Goal: Information Seeking & Learning: Learn about a topic

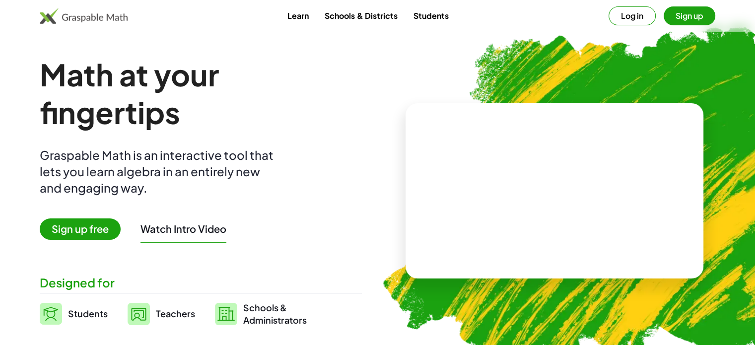
click at [542, 23] on div "Learn Schools & Districts Students Log in Sign up" at bounding box center [377, 15] width 755 height 19
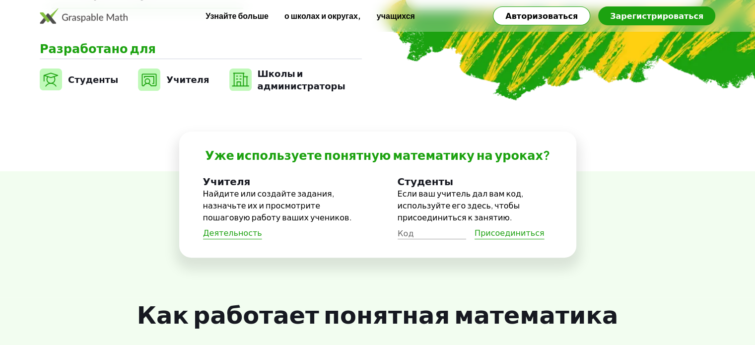
scroll to position [369, 0]
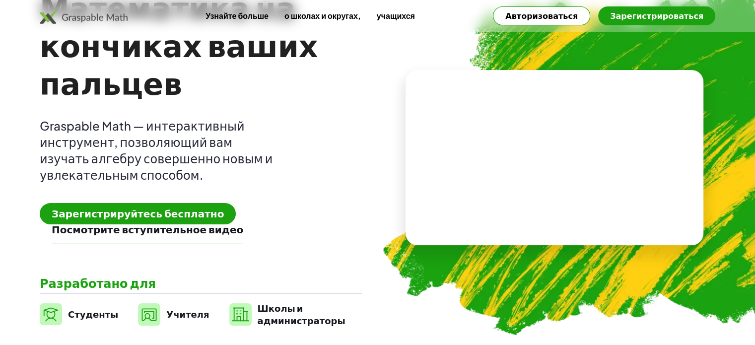
click at [688, 21] on button "Зарегистрироваться" at bounding box center [656, 15] width 117 height 19
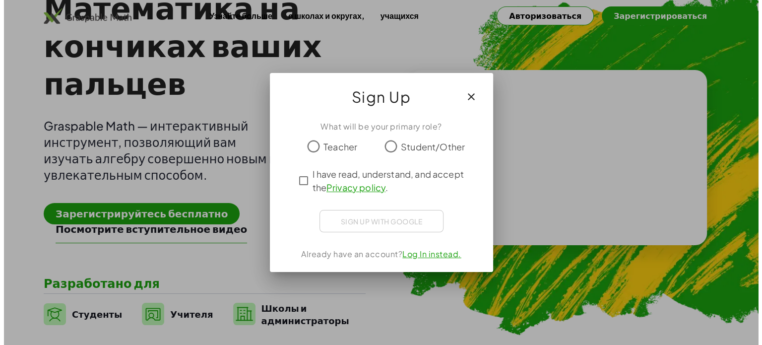
scroll to position [0, 0]
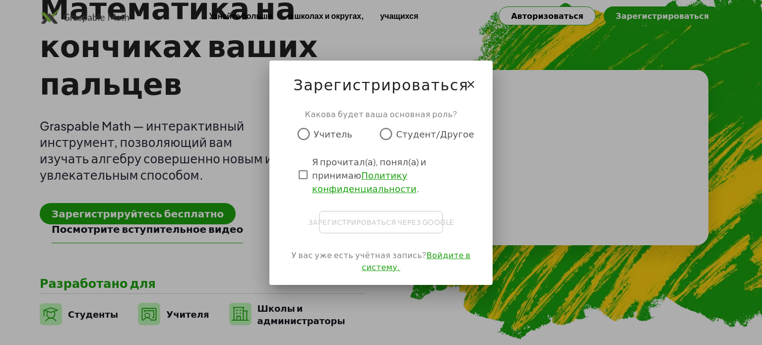
click at [329, 139] on font "Учитель" at bounding box center [333, 133] width 39 height 11
click at [309, 190] on div "Я прочитал(а), понял(а) и принимаю Политику конфиденциальности ." at bounding box center [381, 175] width 174 height 40
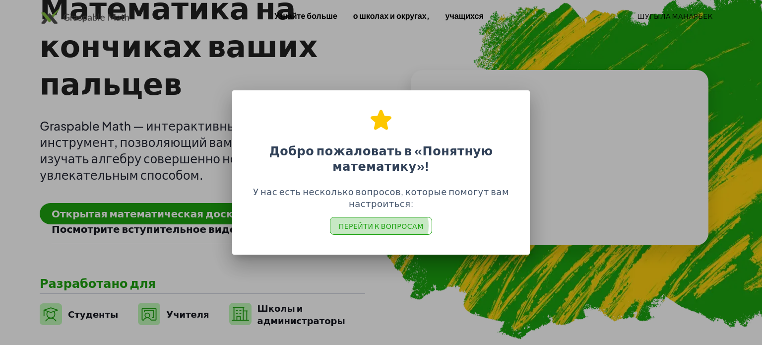
click at [413, 228] on font "Перейти к вопросам" at bounding box center [381, 225] width 85 height 9
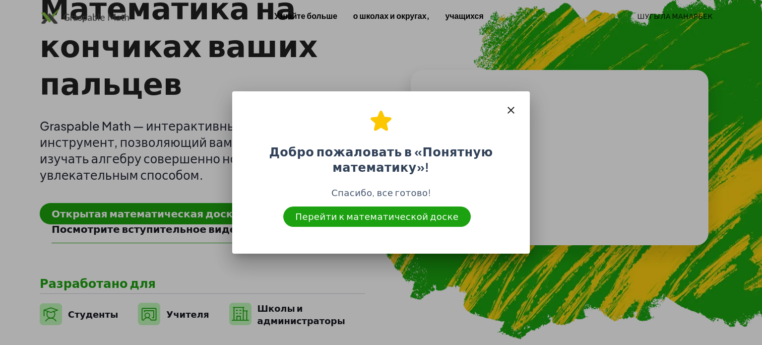
click at [440, 214] on font "Перейти к математической доске" at bounding box center [376, 215] width 163 height 11
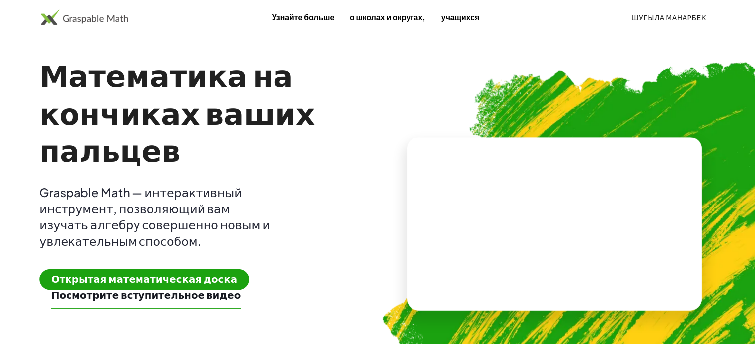
scroll to position [67, 0]
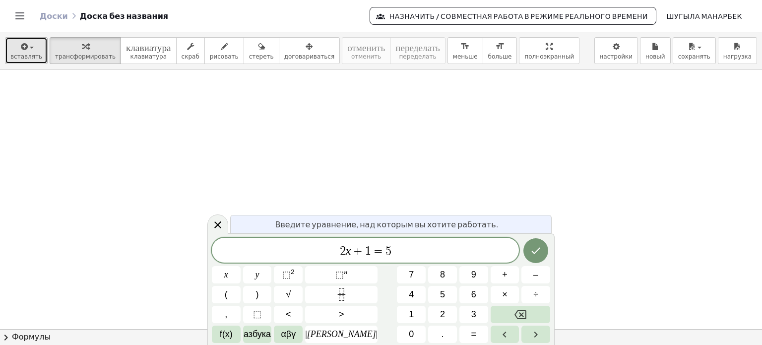
click at [28, 45] on span "button" at bounding box center [29, 47] width 2 height 7
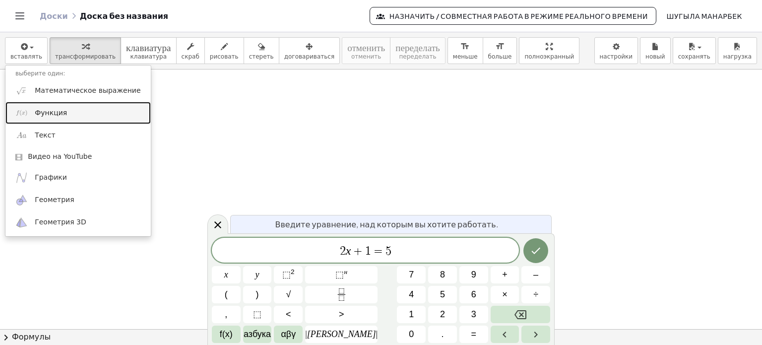
click at [57, 118] on link "Функция" at bounding box center [77, 113] width 145 height 22
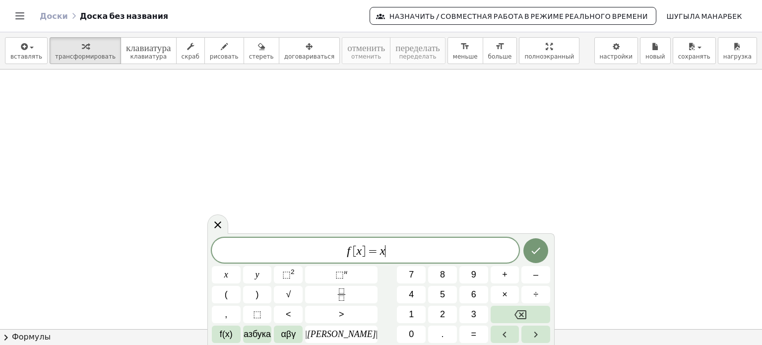
click at [436, 250] on span "f [ x ] = x ​" at bounding box center [365, 251] width 307 height 14
click at [530, 248] on icon "Сделанный" at bounding box center [536, 251] width 12 height 12
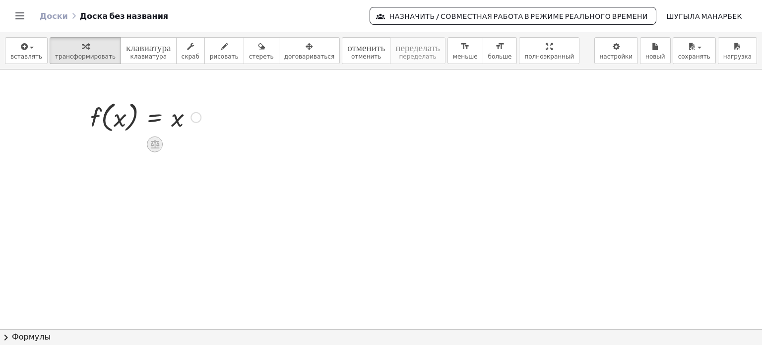
drag, startPoint x: 194, startPoint y: 115, endPoint x: 156, endPoint y: 138, distance: 44.6
click at [156, 138] on div at bounding box center [155, 144] width 16 height 16
click at [156, 142] on font "×" at bounding box center [155, 144] width 6 height 11
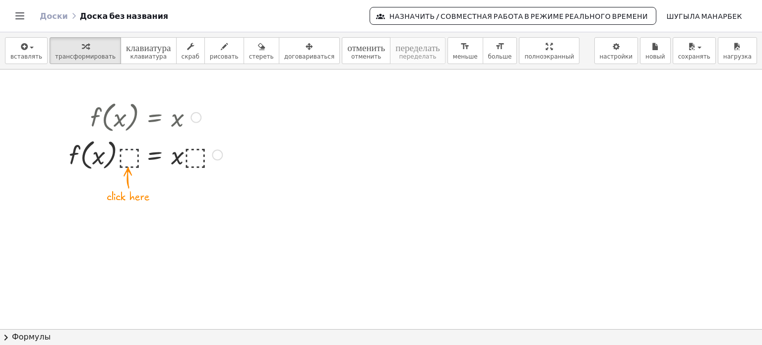
click at [130, 155] on div at bounding box center [145, 154] width 163 height 38
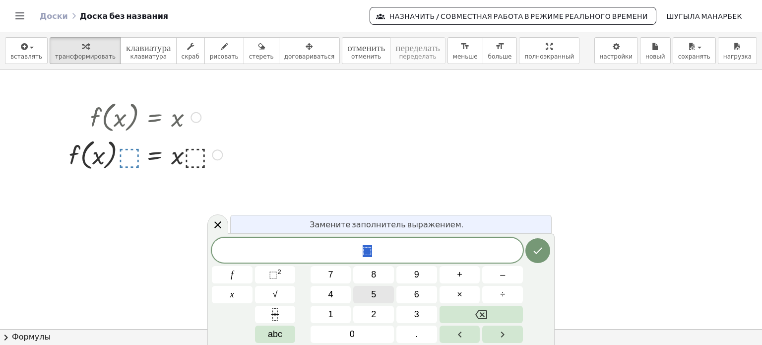
click at [373, 286] on button "5" at bounding box center [373, 294] width 41 height 17
click at [530, 253] on button "Сделанный" at bounding box center [538, 250] width 25 height 25
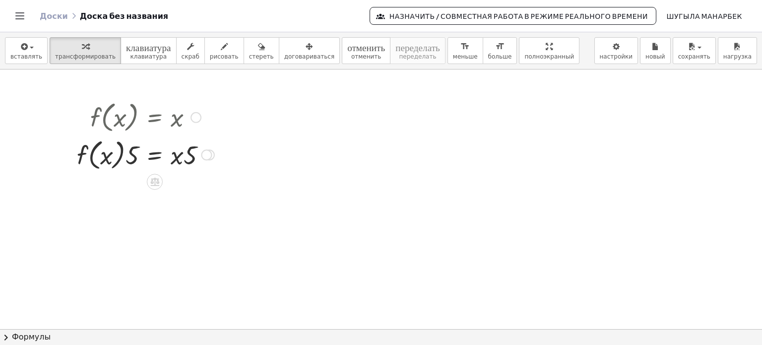
click at [205, 154] on div at bounding box center [206, 154] width 11 height 11
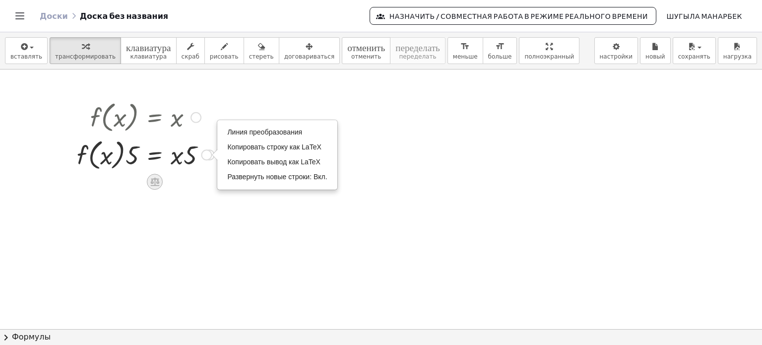
click at [151, 182] on icon at bounding box center [154, 182] width 9 height 8
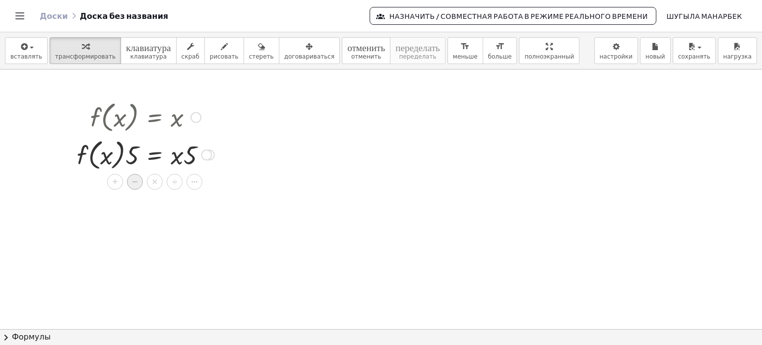
click at [135, 182] on font "−" at bounding box center [135, 181] width 6 height 11
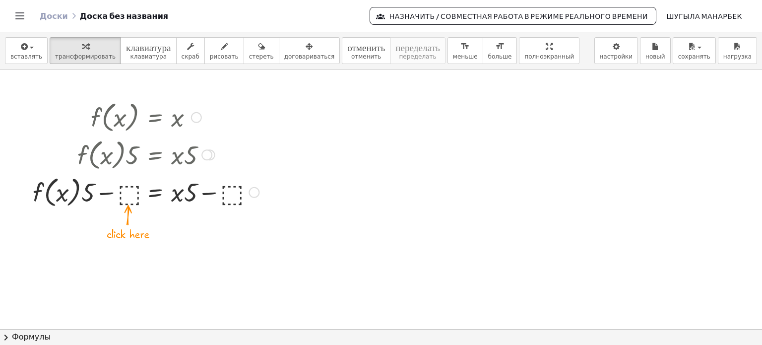
click at [132, 198] on div at bounding box center [146, 192] width 236 height 38
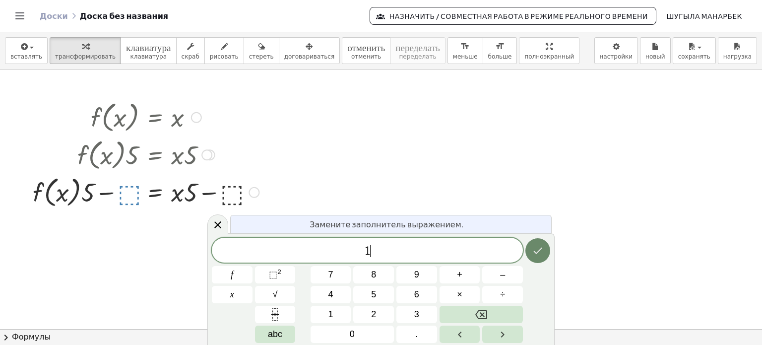
click at [547, 252] on button "Сделанный" at bounding box center [538, 250] width 25 height 25
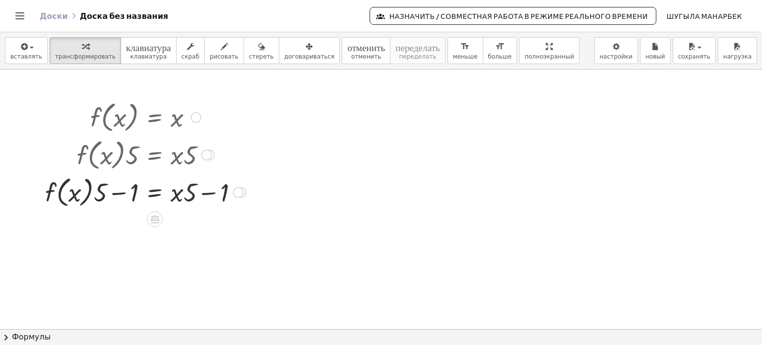
click at [191, 191] on div at bounding box center [145, 192] width 211 height 38
click at [153, 217] on icon at bounding box center [154, 219] width 10 height 10
click at [176, 221] on font "÷" at bounding box center [174, 219] width 5 height 11
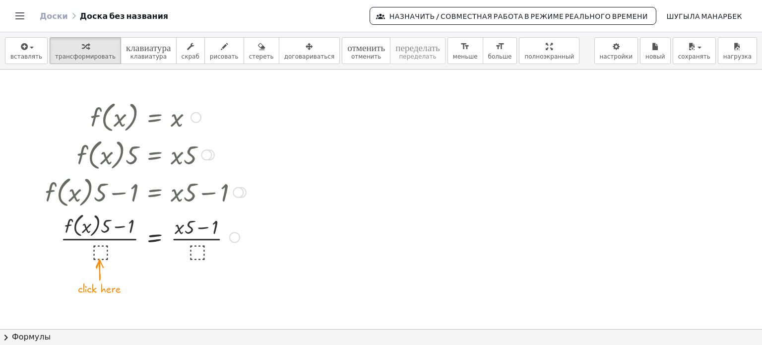
click at [103, 252] on div at bounding box center [145, 236] width 211 height 53
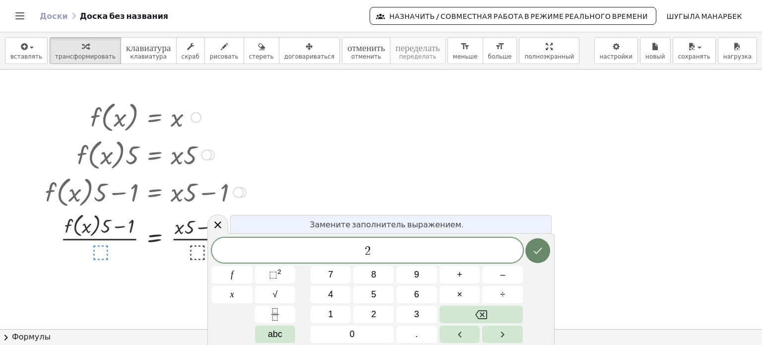
click at [538, 245] on icon "Сделанный" at bounding box center [538, 251] width 12 height 12
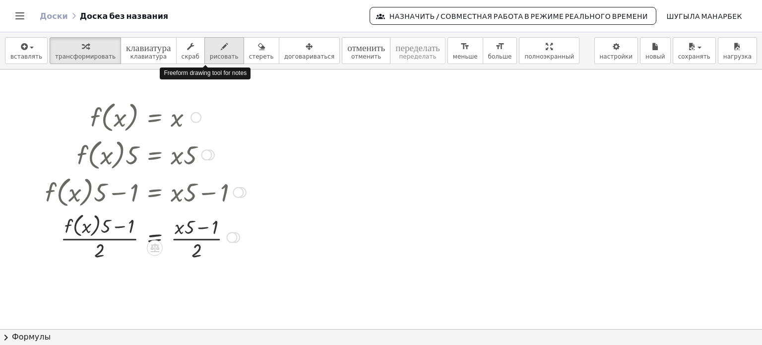
click at [221, 52] on icon "button" at bounding box center [224, 47] width 7 height 12
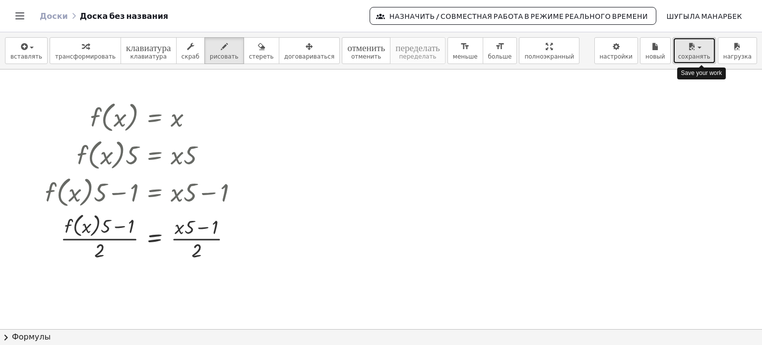
click at [702, 48] on span "button" at bounding box center [700, 48] width 4 height 2
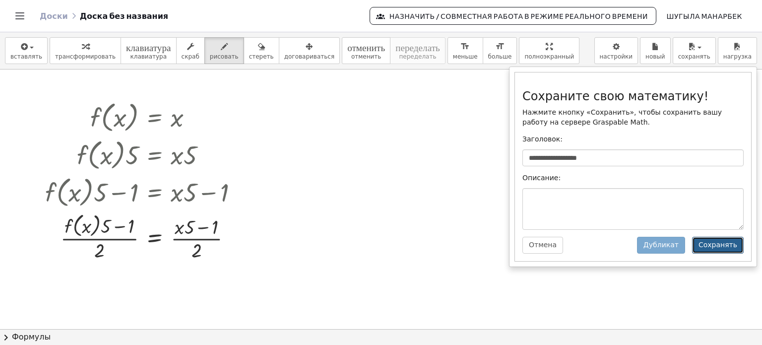
click at [731, 249] on font "Сохранять" at bounding box center [718, 245] width 39 height 8
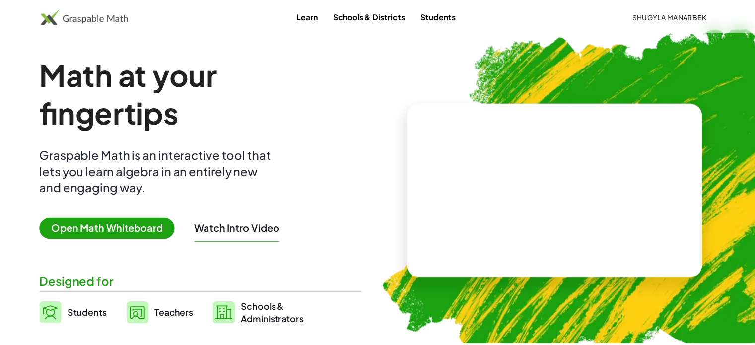
scroll to position [67, 0]
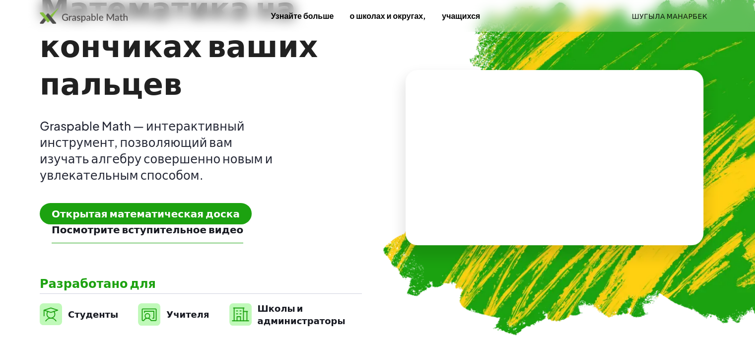
click at [133, 231] on font "Посмотрите вступительное видео" at bounding box center [148, 229] width 192 height 12
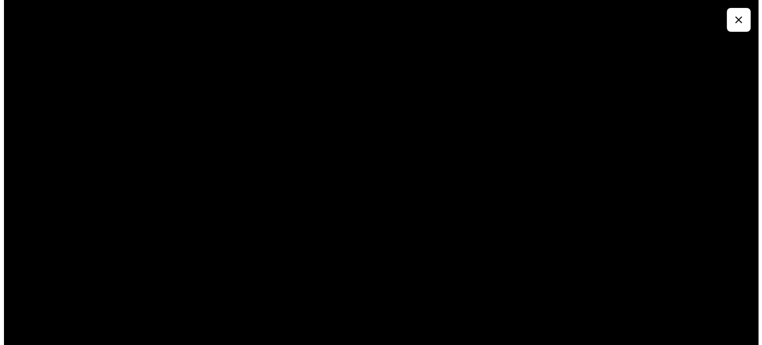
scroll to position [0, 0]
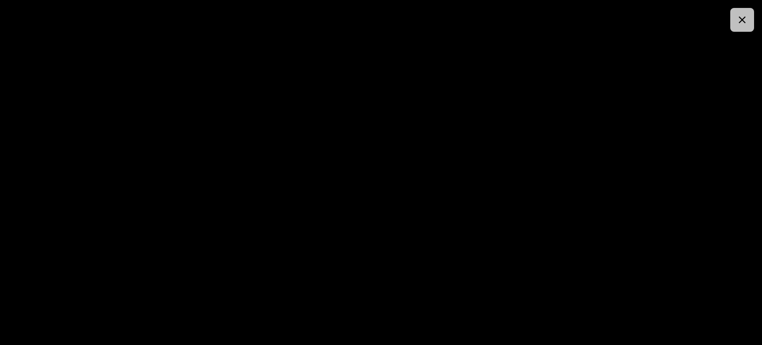
click at [736, 25] on button "button" at bounding box center [743, 20] width 24 height 24
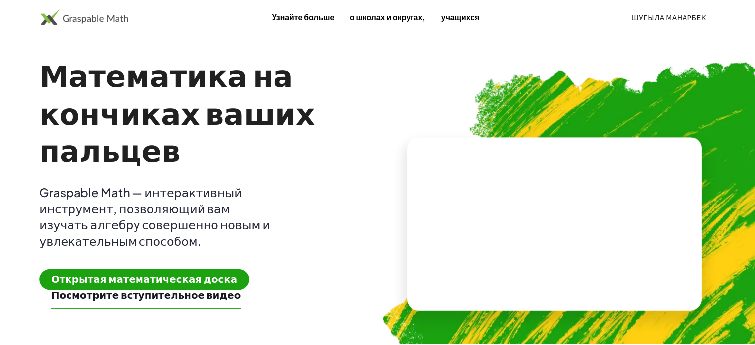
scroll to position [67, 0]
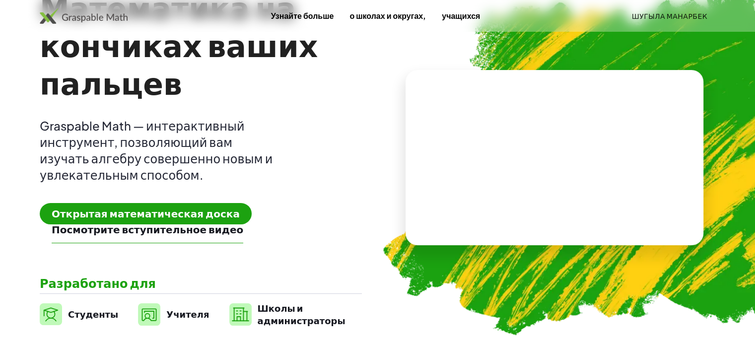
click at [175, 310] on font "Учителя" at bounding box center [187, 313] width 43 height 11
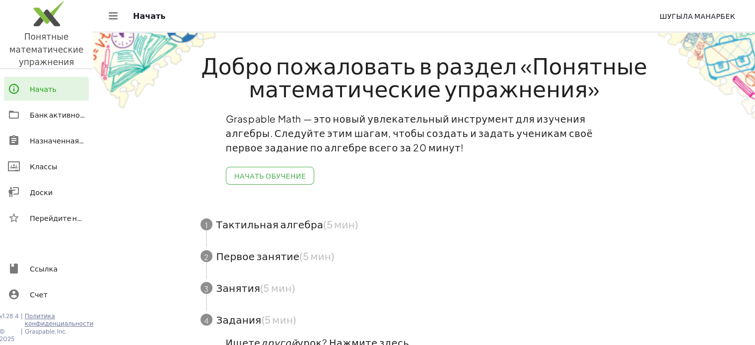
drag, startPoint x: 246, startPoint y: 176, endPoint x: 256, endPoint y: 177, distance: 10.0
click at [256, 177] on div "Добро пожаловать в раздел «Понятные математические упражнения» Graspable Math —…" at bounding box center [424, 212] width 496 height 361
click at [256, 177] on font "Начать обучение" at bounding box center [269, 175] width 71 height 9
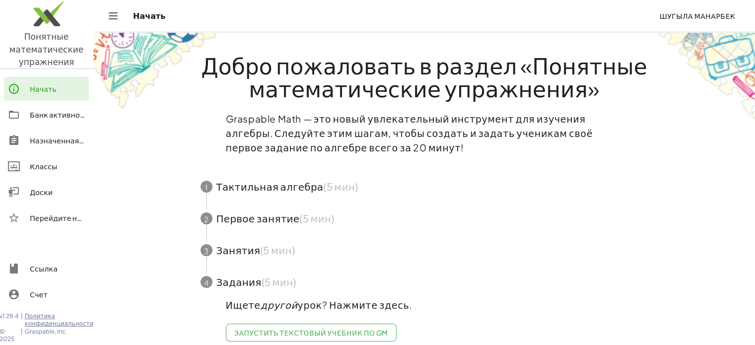
click at [256, 182] on span "button" at bounding box center [425, 187] width 472 height 32
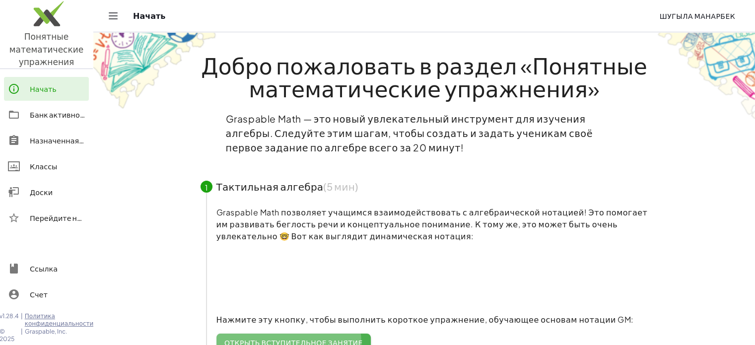
click at [311, 341] on font "Открыть вступительное занятие" at bounding box center [293, 342] width 138 height 9
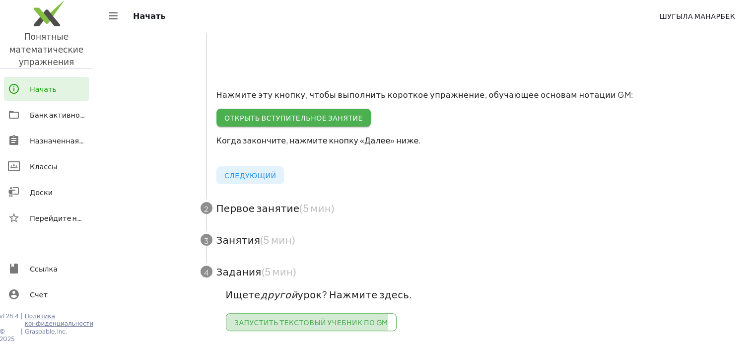
click at [343, 313] on link "Запустить текстовый учебник по GM" at bounding box center [311, 322] width 171 height 18
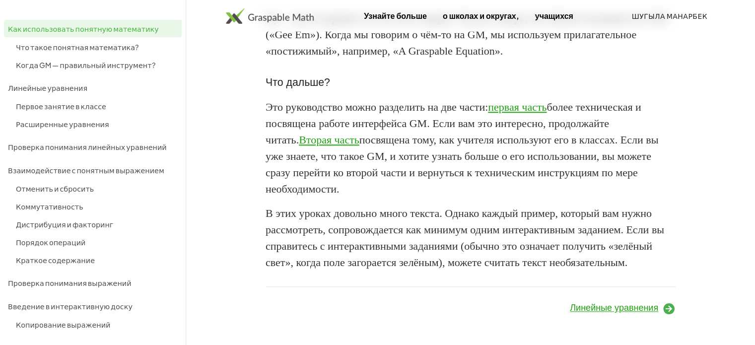
scroll to position [1142, 0]
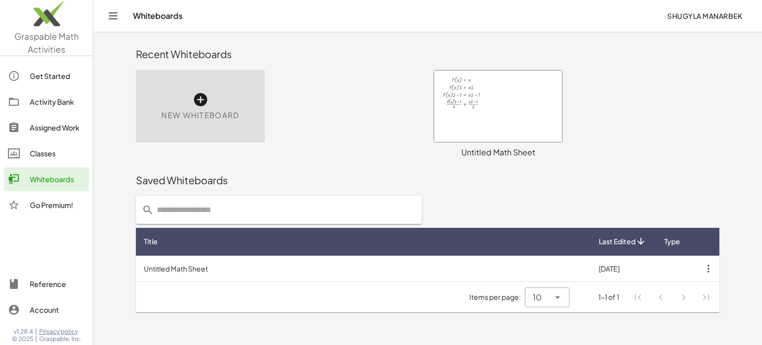
click at [490, 95] on div at bounding box center [498, 105] width 128 height 71
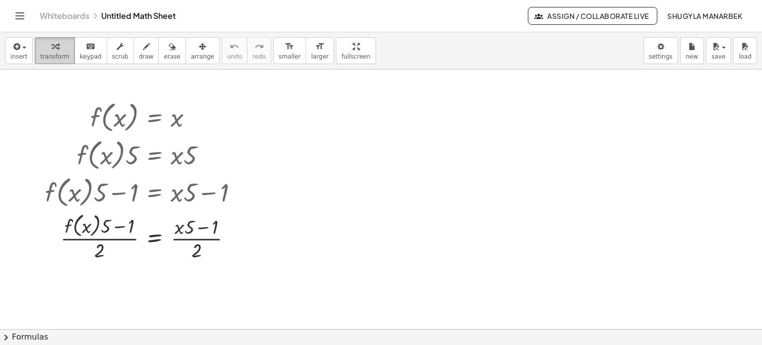
click at [45, 48] on div "button" at bounding box center [54, 46] width 29 height 12
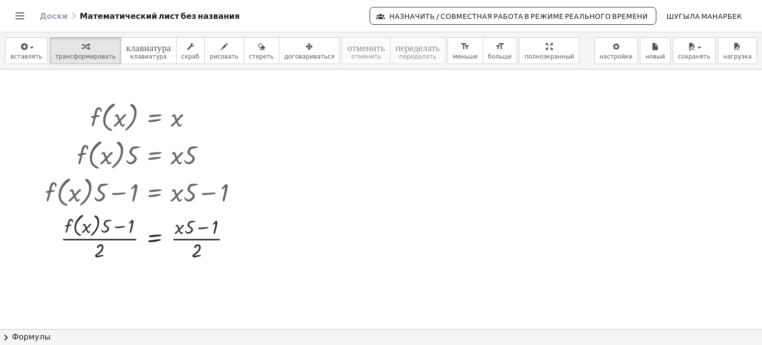
click at [571, 131] on div at bounding box center [381, 329] width 762 height 520
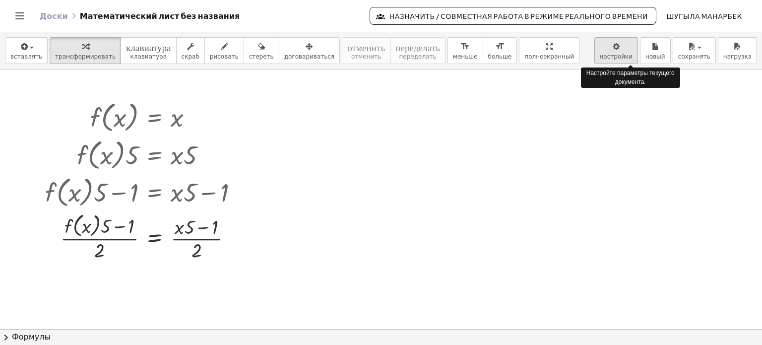
click at [617, 55] on body "Понятные математические упражнения Начать Банк активности Назначенная работа Кл…" at bounding box center [381, 172] width 762 height 345
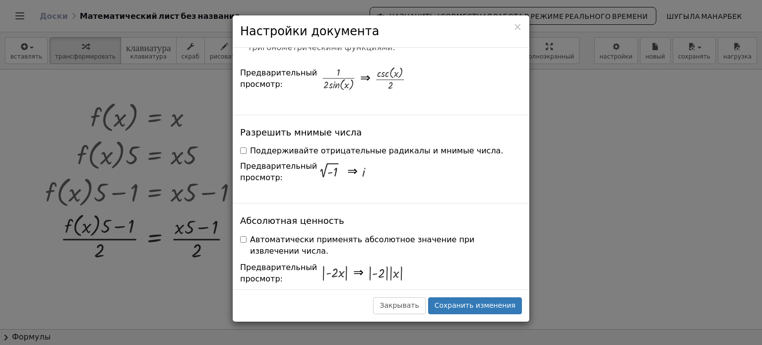
scroll to position [2113, 0]
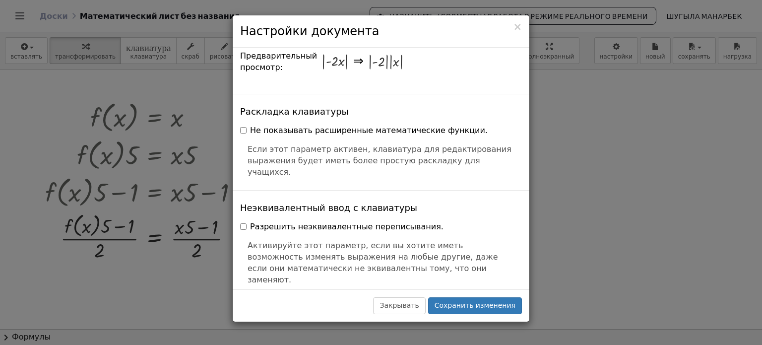
click at [617, 140] on div "× Настройки документа Эти настройки сохраняются вместе с документом, над которы…" at bounding box center [381, 172] width 762 height 345
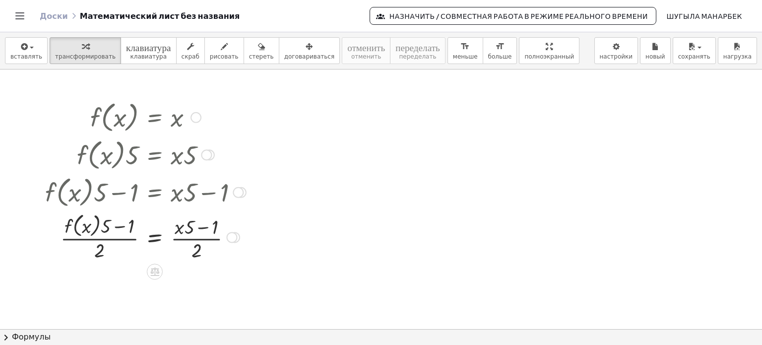
click at [196, 115] on div at bounding box center [196, 117] width 11 height 11
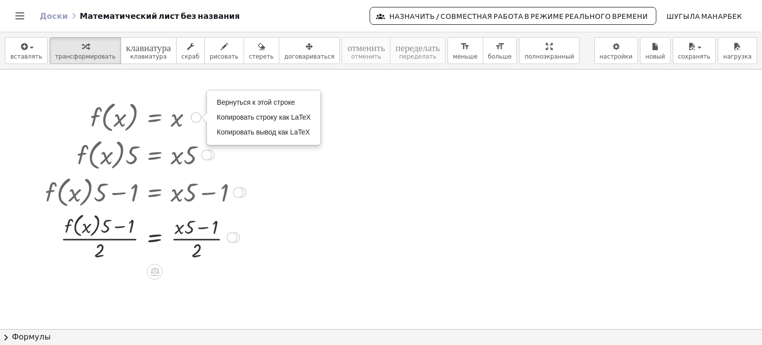
click at [205, 157] on div at bounding box center [206, 154] width 11 height 11
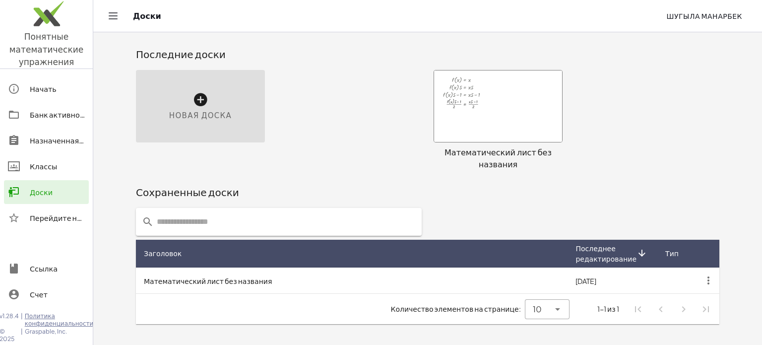
click at [487, 146] on div "Математический лист без названия" at bounding box center [498, 158] width 129 height 24
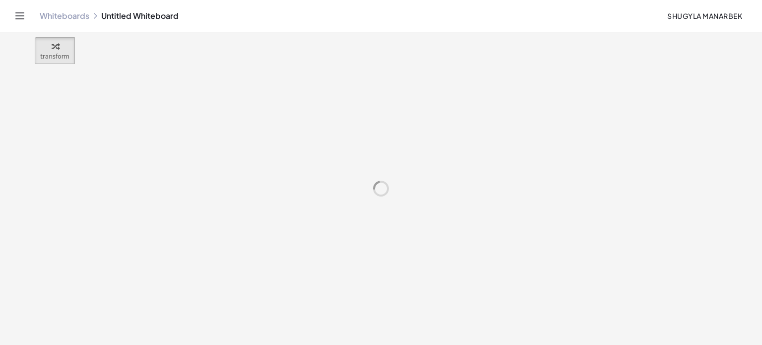
click at [498, 97] on div at bounding box center [381, 188] width 762 height 313
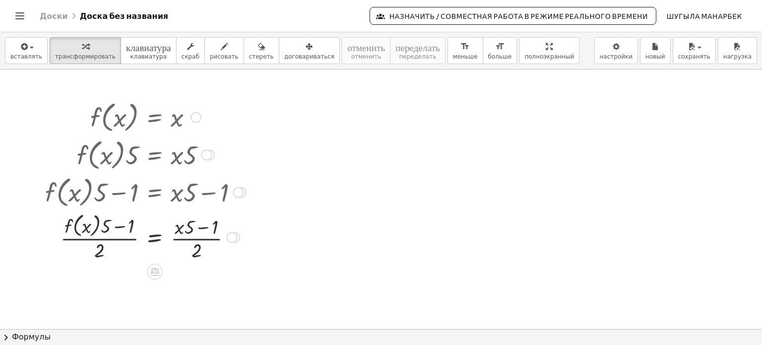
drag, startPoint x: 185, startPoint y: 156, endPoint x: 97, endPoint y: 163, distance: 87.6
click at [97, 163] on div at bounding box center [145, 154] width 211 height 38
drag, startPoint x: 98, startPoint y: 190, endPoint x: 197, endPoint y: 81, distance: 147.2
click at [197, 81] on div at bounding box center [381, 329] width 762 height 520
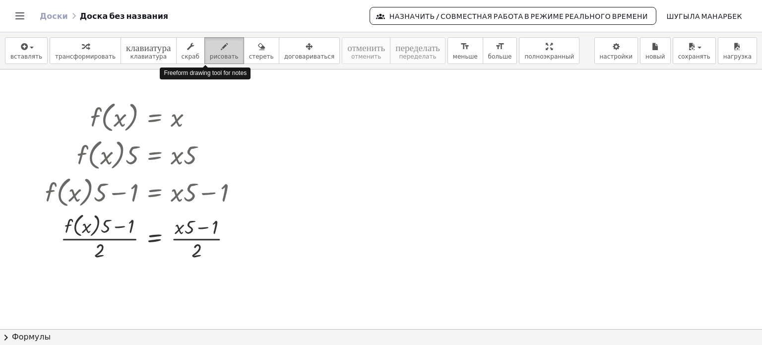
click at [211, 42] on div "button" at bounding box center [224, 46] width 29 height 12
drag, startPoint x: 147, startPoint y: 157, endPoint x: 199, endPoint y: 180, distance: 56.2
drag, startPoint x: 199, startPoint y: 180, endPoint x: 180, endPoint y: 196, distance: 24.6
click at [180, 196] on div at bounding box center [381, 329] width 762 height 520
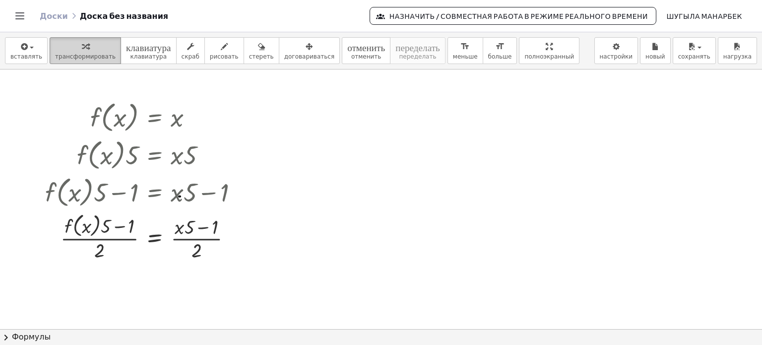
click at [82, 49] on icon "button" at bounding box center [85, 47] width 7 height 12
drag, startPoint x: 131, startPoint y: 119, endPoint x: 172, endPoint y: 115, distance: 41.9
click at [172, 115] on div at bounding box center [145, 117] width 211 height 38
drag, startPoint x: 194, startPoint y: 117, endPoint x: 177, endPoint y: 163, distance: 49.6
click at [155, 118] on div "f ( , x ) = x · f ( , x ) · ⬚ = · x · ⬚ · f ( , x ) · 5 = · x · 5 + · f ( , x )…" at bounding box center [155, 118] width 0 height 0
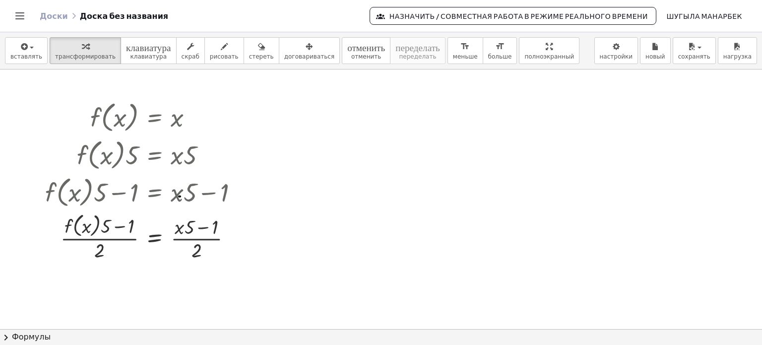
drag, startPoint x: 488, startPoint y: 45, endPoint x: 488, endPoint y: 105, distance: 60.1
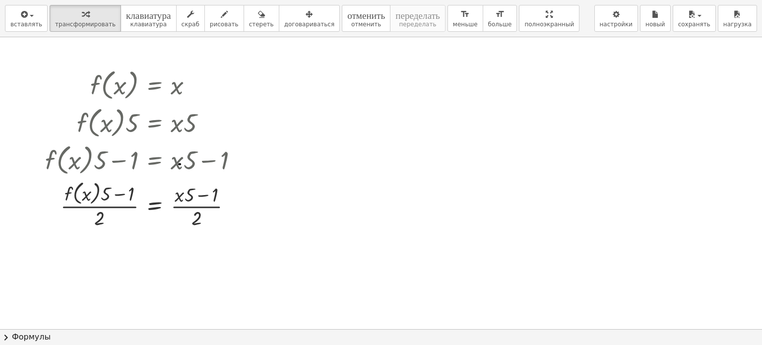
click at [488, 105] on div "вставлять выберите один: Математическое выражение Функция Текст Видео на YouTub…" at bounding box center [381, 172] width 762 height 345
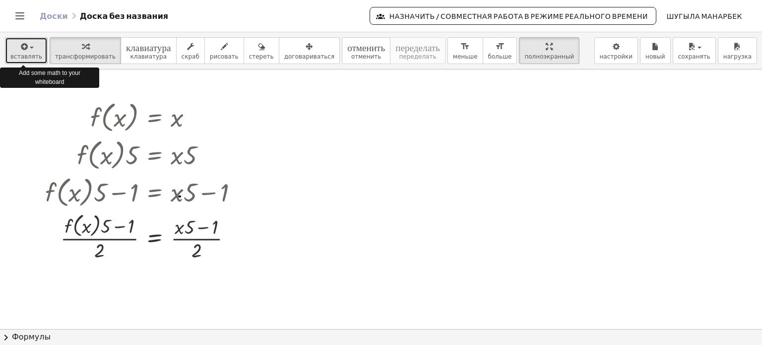
click at [23, 49] on icon "button" at bounding box center [23, 47] width 9 height 12
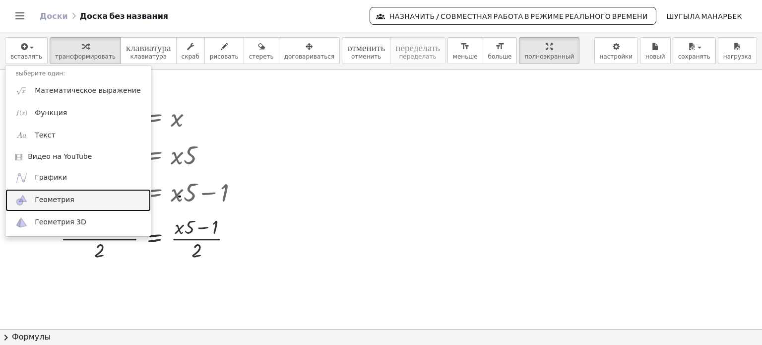
click at [65, 198] on font "Геометрия" at bounding box center [54, 200] width 39 height 8
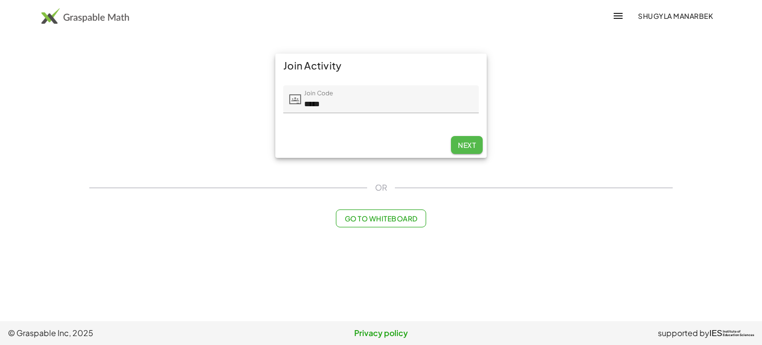
click at [457, 150] on button "Next" at bounding box center [467, 145] width 32 height 18
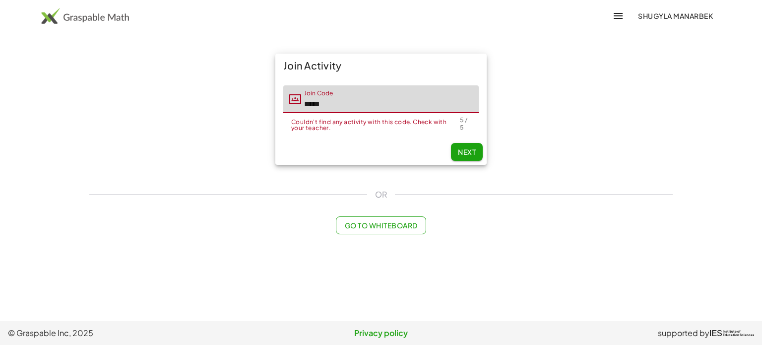
click at [390, 99] on input "*****" at bounding box center [390, 99] width 178 height 28
type input "*"
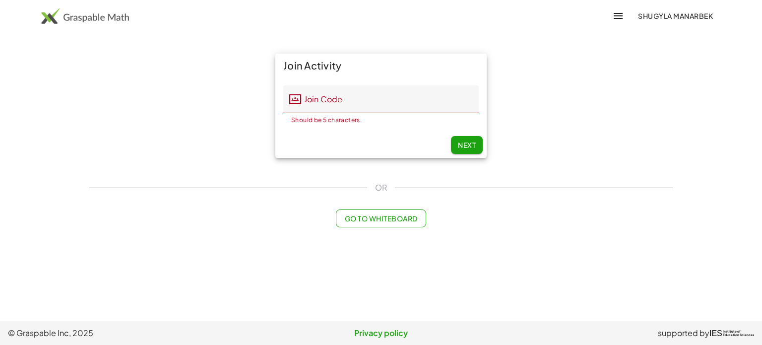
click at [216, 97] on div "Join Activity Join Code Join Code Couldn't find any activity with this code. Ch…" at bounding box center [381, 106] width 596 height 116
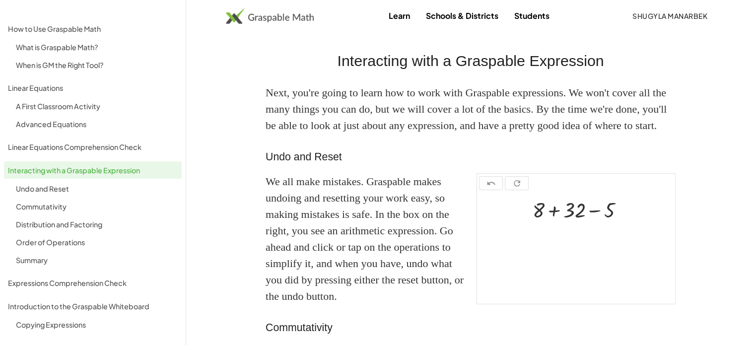
click at [396, 11] on link "Learn" at bounding box center [399, 15] width 37 height 18
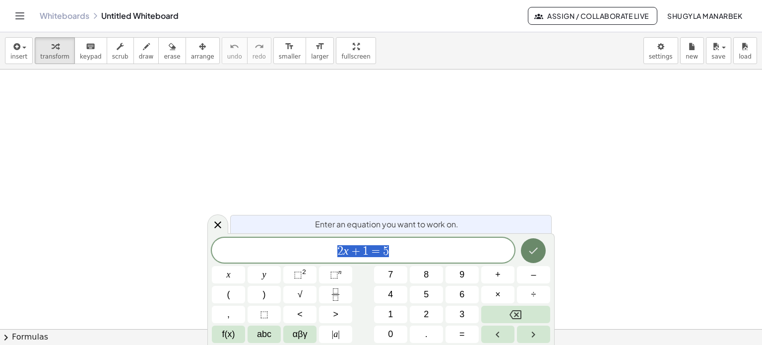
click at [533, 245] on icon "Done" at bounding box center [534, 251] width 12 height 12
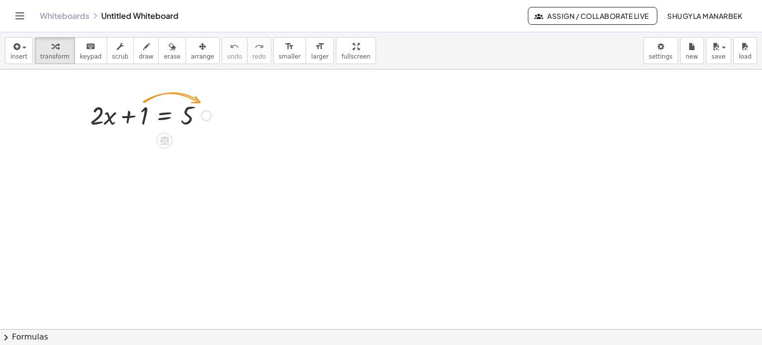
click at [143, 113] on div at bounding box center [150, 115] width 131 height 34
drag, startPoint x: 143, startPoint y: 113, endPoint x: 169, endPoint y: 100, distance: 28.4
drag, startPoint x: 169, startPoint y: 100, endPoint x: 141, endPoint y: 111, distance: 29.9
click at [141, 111] on div at bounding box center [150, 115] width 131 height 34
drag, startPoint x: 141, startPoint y: 111, endPoint x: 226, endPoint y: 112, distance: 84.9
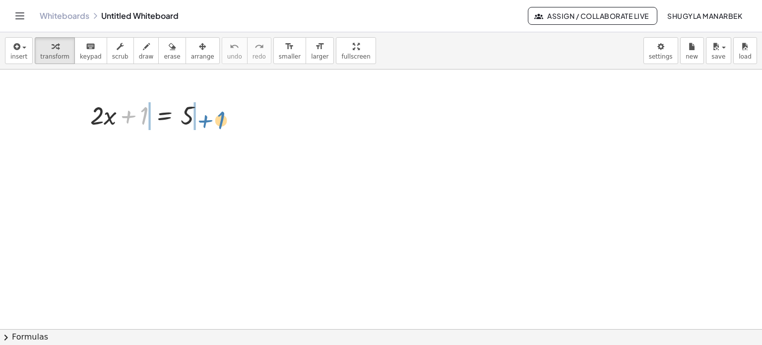
click at [216, 112] on div at bounding box center [150, 115] width 131 height 34
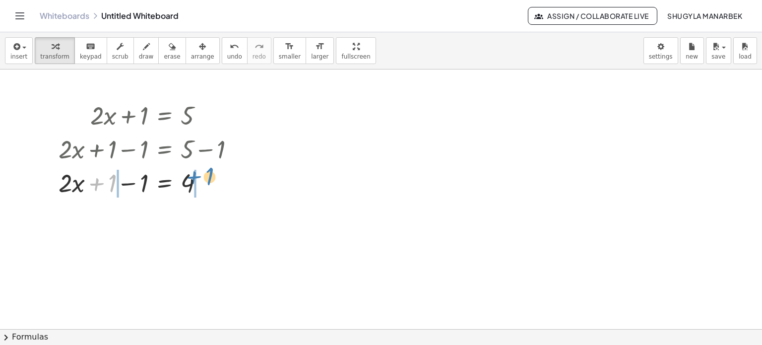
drag, startPoint x: 112, startPoint y: 183, endPoint x: 238, endPoint y: 184, distance: 126.6
click at [238, 184] on div at bounding box center [151, 182] width 195 height 34
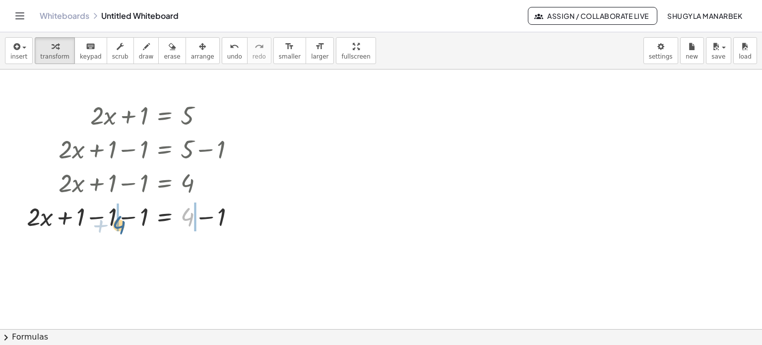
drag, startPoint x: 188, startPoint y: 221, endPoint x: 101, endPoint y: 204, distance: 88.0
click at [101, 204] on div at bounding box center [135, 216] width 226 height 34
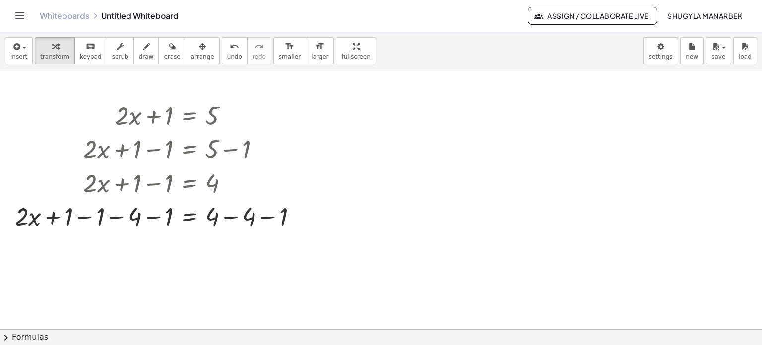
click at [195, 238] on icon at bounding box center [189, 241] width 10 height 10
drag, startPoint x: 69, startPoint y: 215, endPoint x: 363, endPoint y: 220, distance: 293.9
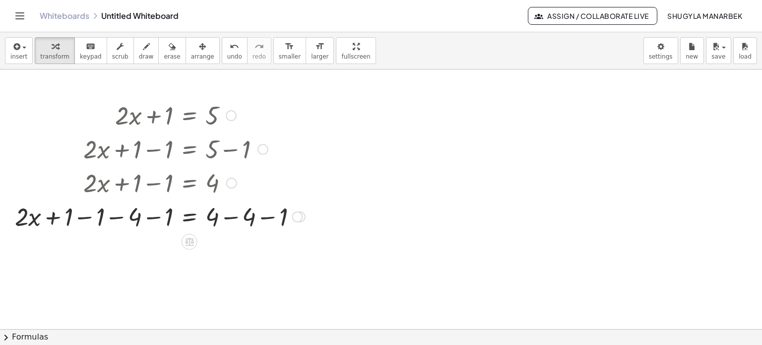
drag, startPoint x: 135, startPoint y: 219, endPoint x: 250, endPoint y: 215, distance: 114.7
click at [249, 218] on div at bounding box center [160, 216] width 300 height 34
drag, startPoint x: 249, startPoint y: 218, endPoint x: 202, endPoint y: 222, distance: 46.8
click at [202, 222] on div at bounding box center [141, 216] width 263 height 34
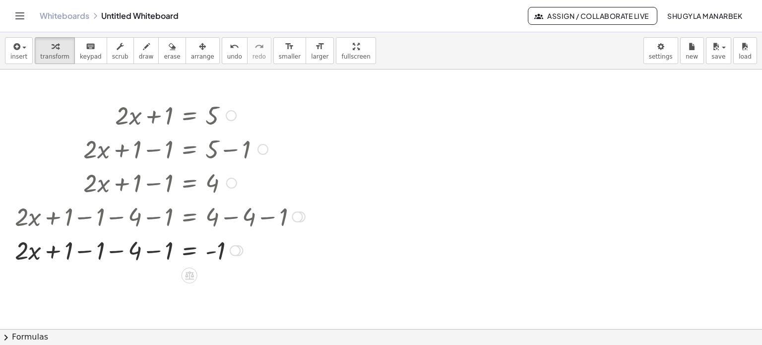
drag, startPoint x: 168, startPoint y: 253, endPoint x: 75, endPoint y: 253, distance: 92.3
drag, startPoint x: 75, startPoint y: 253, endPoint x: 124, endPoint y: 275, distance: 53.3
drag, startPoint x: 169, startPoint y: 251, endPoint x: 74, endPoint y: 254, distance: 95.3
click at [74, 254] on div at bounding box center [160, 250] width 300 height 34
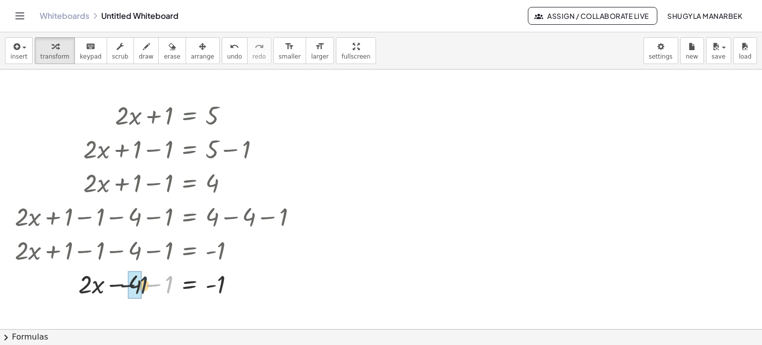
drag, startPoint x: 167, startPoint y: 285, endPoint x: 139, endPoint y: 286, distance: 28.3
drag, startPoint x: 166, startPoint y: 285, endPoint x: 236, endPoint y: 285, distance: 69.5
click at [236, 285] on div at bounding box center [160, 284] width 300 height 34
drag, startPoint x: 221, startPoint y: 284, endPoint x: 159, endPoint y: 289, distance: 62.8
click at [159, 289] on div at bounding box center [160, 284] width 300 height 34
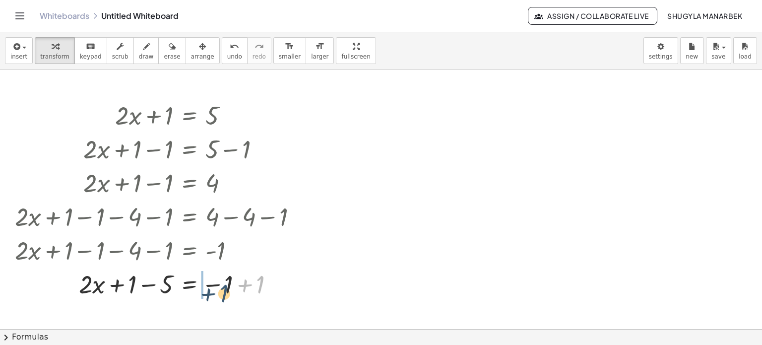
drag, startPoint x: 263, startPoint y: 279, endPoint x: 225, endPoint y: 288, distance: 39.1
click at [225, 288] on div at bounding box center [160, 284] width 300 height 34
drag, startPoint x: 241, startPoint y: 286, endPoint x: 230, endPoint y: 285, distance: 10.4
click at [230, 285] on div at bounding box center [160, 284] width 300 height 34
drag, startPoint x: 240, startPoint y: 284, endPoint x: 209, endPoint y: 283, distance: 30.8
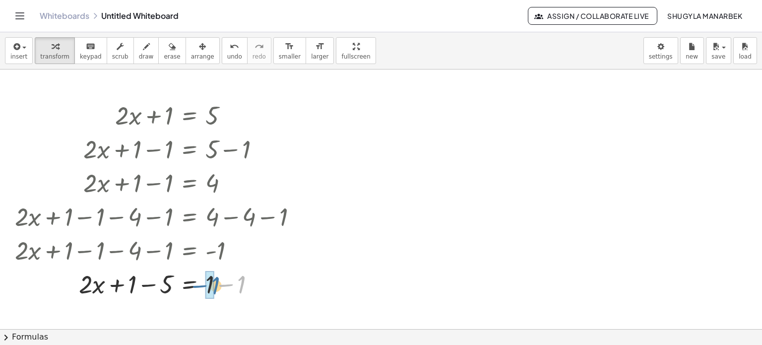
click at [209, 283] on div at bounding box center [160, 284] width 300 height 34
click at [169, 288] on div at bounding box center [160, 284] width 300 height 34
drag, startPoint x: 169, startPoint y: 288, endPoint x: 147, endPoint y: 285, distance: 21.6
click at [147, 285] on div at bounding box center [160, 284] width 300 height 34
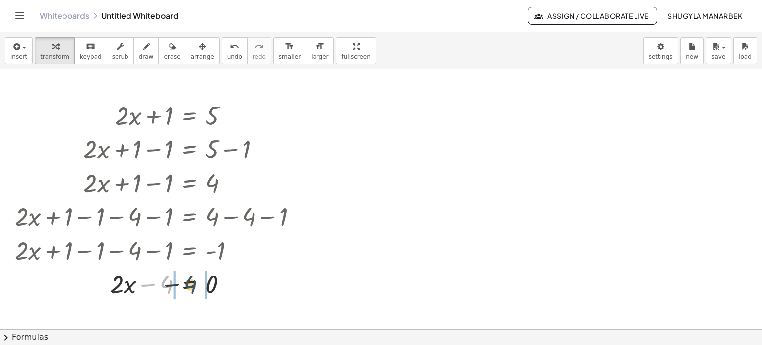
drag, startPoint x: 167, startPoint y: 286, endPoint x: 219, endPoint y: 284, distance: 52.1
click at [219, 284] on div at bounding box center [160, 284] width 300 height 34
drag, startPoint x: 167, startPoint y: 288, endPoint x: 144, endPoint y: 291, distance: 23.0
click at [144, 291] on div at bounding box center [160, 284] width 300 height 34
drag, startPoint x: 133, startPoint y: 283, endPoint x: 167, endPoint y: 284, distance: 34.3
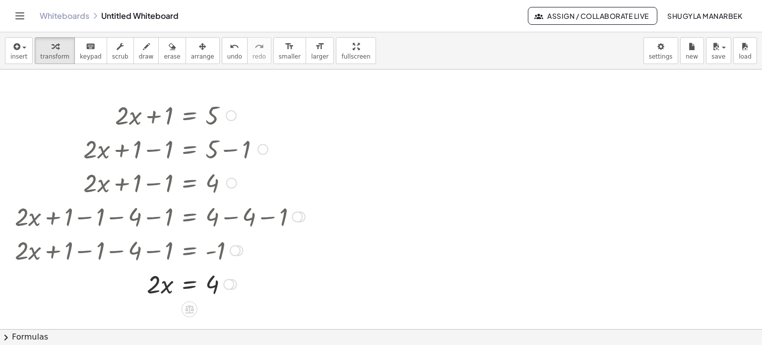
click at [213, 285] on div at bounding box center [160, 284] width 300 height 34
drag, startPoint x: 213, startPoint y: 285, endPoint x: 171, endPoint y: 286, distance: 42.7
click at [171, 286] on div at bounding box center [160, 284] width 300 height 34
click at [268, 282] on div at bounding box center [265, 284] width 11 height 11
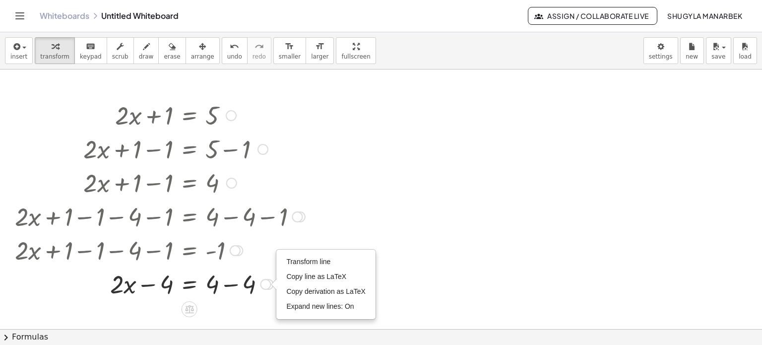
drag, startPoint x: 268, startPoint y: 282, endPoint x: 276, endPoint y: 281, distance: 8.0
click at [276, 281] on div "+ · 2 · x + 1 = 5 + · 2 · x + 1 − 1 = + 5 − 1 + · 2 · x + 1 − 1 = 4 + · 2 · x +…" at bounding box center [156, 198] width 313 height 207
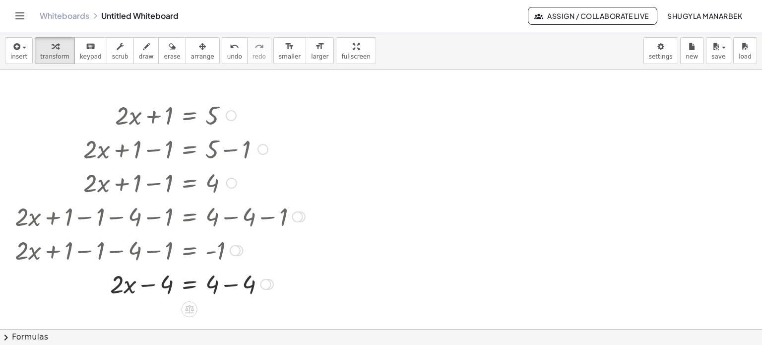
click at [276, 281] on div at bounding box center [273, 284] width 5 height 11
drag, startPoint x: 250, startPoint y: 284, endPoint x: 226, endPoint y: 284, distance: 23.8
click at [226, 284] on div at bounding box center [160, 284] width 300 height 34
drag, startPoint x: 210, startPoint y: 282, endPoint x: 248, endPoint y: 280, distance: 37.3
click at [167, 286] on div at bounding box center [160, 284] width 300 height 34
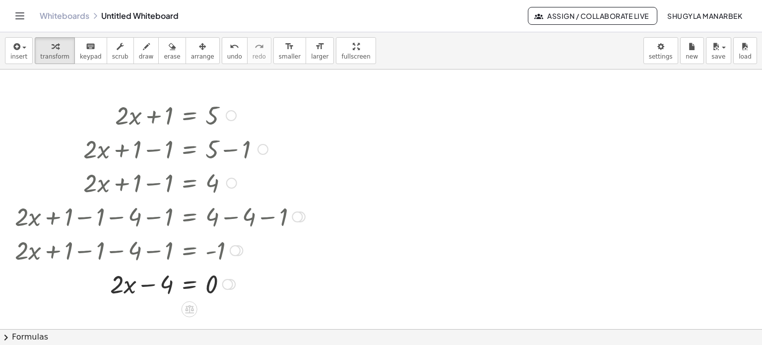
click at [167, 286] on div at bounding box center [160, 284] width 300 height 34
drag, startPoint x: 165, startPoint y: 283, endPoint x: 238, endPoint y: 284, distance: 73.0
click at [238, 284] on div at bounding box center [160, 284] width 300 height 34
drag, startPoint x: 165, startPoint y: 283, endPoint x: 112, endPoint y: 285, distance: 53.6
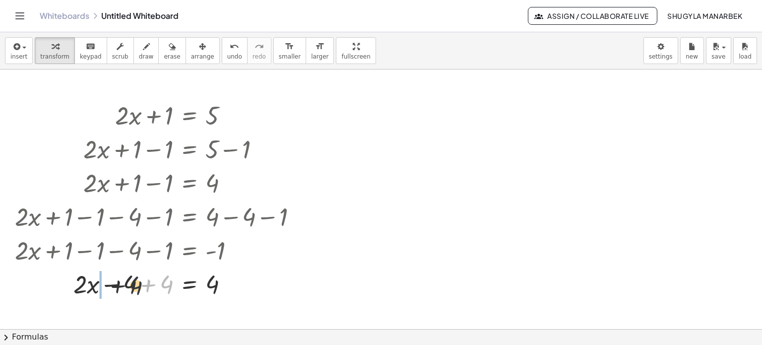
click at [112, 285] on div at bounding box center [160, 284] width 300 height 34
drag, startPoint x: 129, startPoint y: 285, endPoint x: 175, endPoint y: 281, distance: 46.3
click at [175, 281] on div at bounding box center [160, 284] width 300 height 34
drag, startPoint x: 166, startPoint y: 285, endPoint x: 137, endPoint y: 286, distance: 29.3
click at [137, 286] on div at bounding box center [160, 284] width 300 height 34
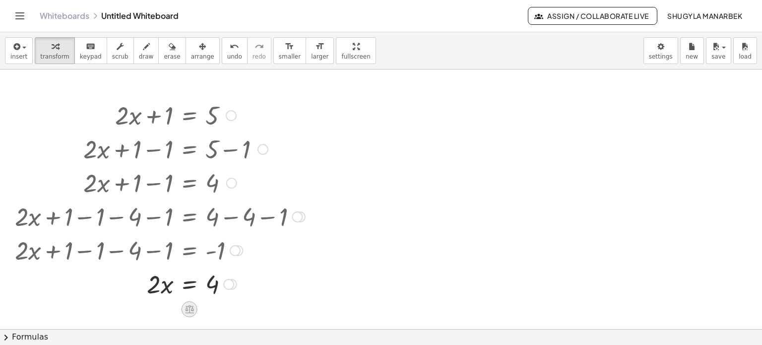
click at [187, 307] on icon at bounding box center [189, 309] width 9 height 8
click at [208, 306] on span "÷" at bounding box center [208, 309] width 5 height 14
click at [157, 296] on div at bounding box center [160, 284] width 300 height 50
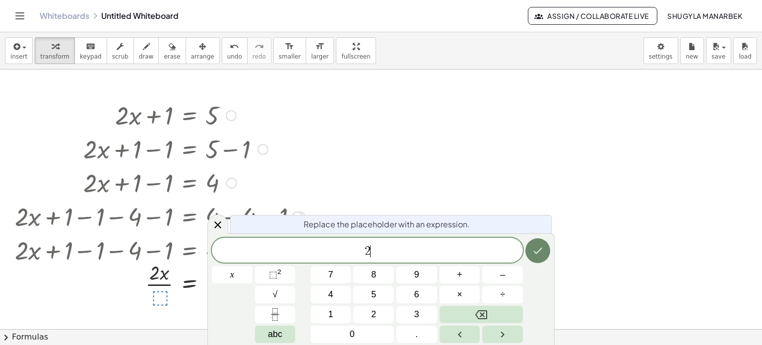
click at [528, 250] on button "Done" at bounding box center [538, 250] width 25 height 25
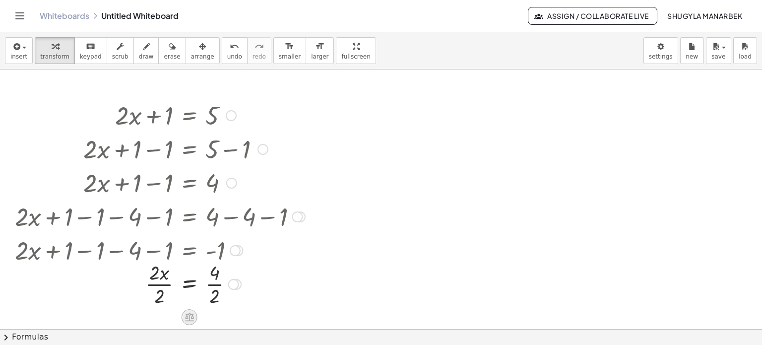
click at [186, 314] on icon at bounding box center [189, 317] width 9 height 8
click at [229, 313] on icon at bounding box center [229, 317] width 9 height 9
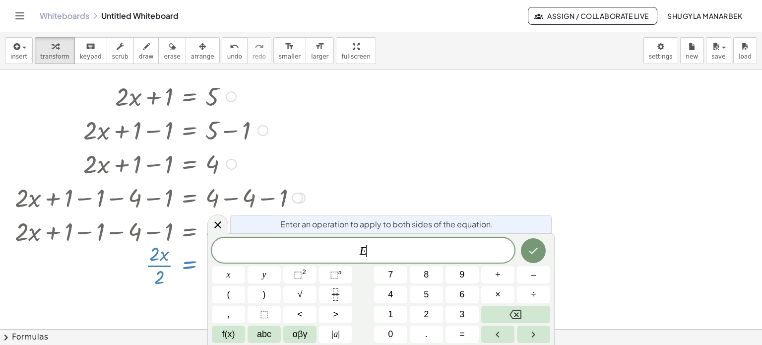
scroll to position [21, 0]
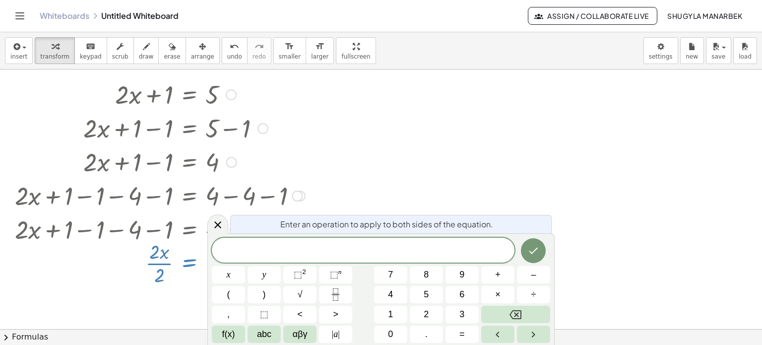
click at [445, 207] on div at bounding box center [381, 308] width 762 height 519
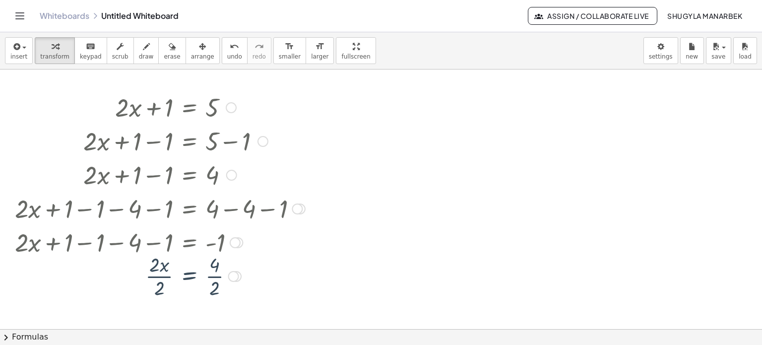
scroll to position [0, 0]
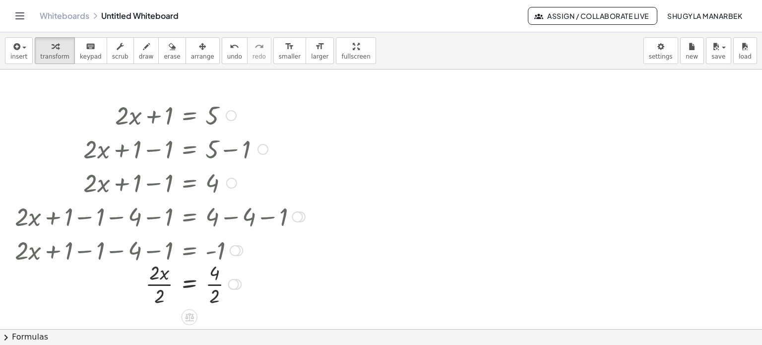
drag, startPoint x: 211, startPoint y: 279, endPoint x: 214, endPoint y: 309, distance: 30.0
drag, startPoint x: 214, startPoint y: 309, endPoint x: 210, endPoint y: 277, distance: 32.0
click at [210, 277] on div at bounding box center [160, 284] width 300 height 50
drag, startPoint x: 212, startPoint y: 277, endPoint x: 213, endPoint y: 298, distance: 20.9
drag, startPoint x: 153, startPoint y: 274, endPoint x: 166, endPoint y: 297, distance: 27.1
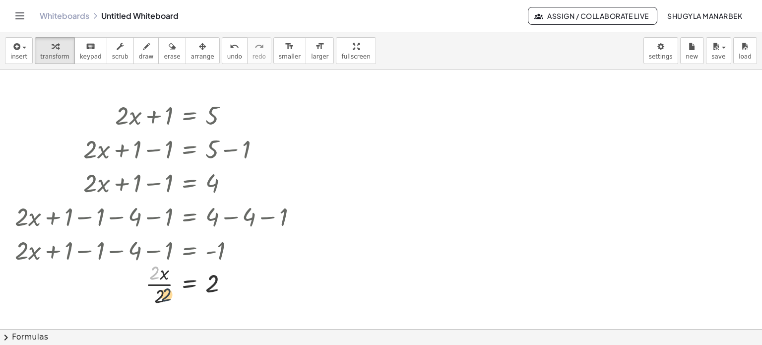
click at [166, 297] on div at bounding box center [160, 284] width 300 height 50
drag, startPoint x: 154, startPoint y: 275, endPoint x: 159, endPoint y: 303, distance: 28.6
drag, startPoint x: 209, startPoint y: 151, endPoint x: 237, endPoint y: 149, distance: 27.9
click at [237, 149] on div at bounding box center [160, 149] width 300 height 34
drag, startPoint x: 246, startPoint y: 149, endPoint x: 187, endPoint y: 150, distance: 58.6
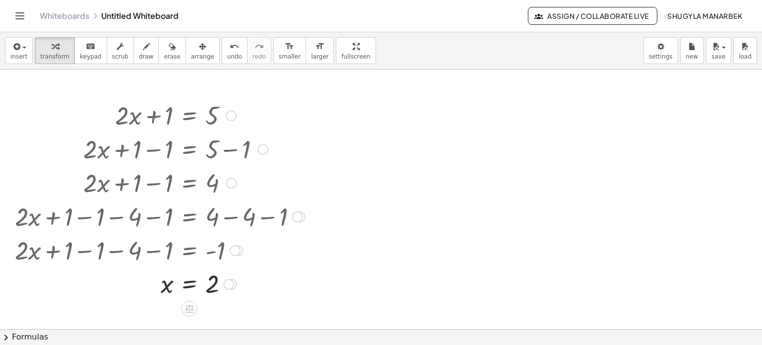
click at [187, 150] on div at bounding box center [160, 149] width 300 height 34
click at [719, 45] on icon "button" at bounding box center [716, 47] width 9 height 12
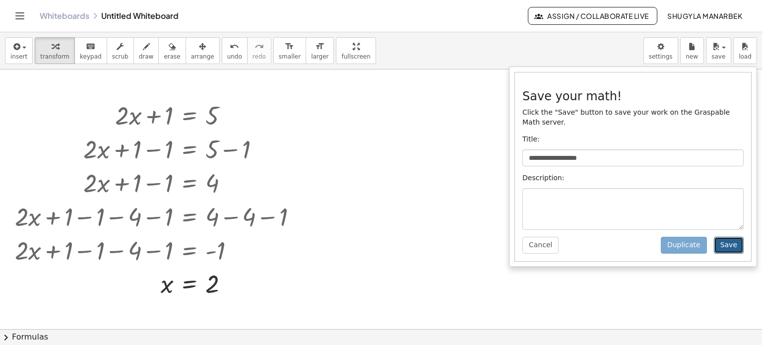
click at [729, 237] on button "Save" at bounding box center [729, 245] width 30 height 17
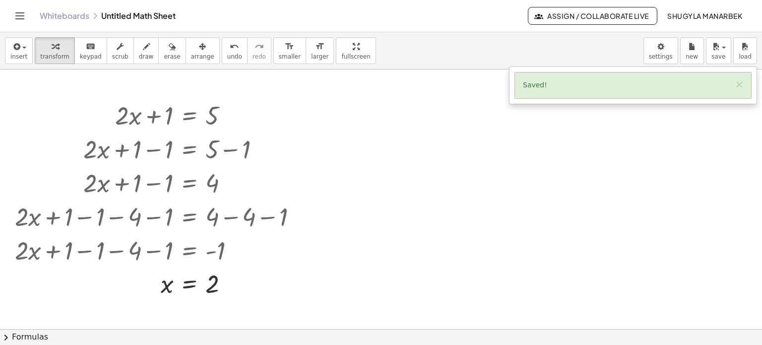
click at [12, 19] on button "Toggle navigation" at bounding box center [20, 16] width 16 height 16
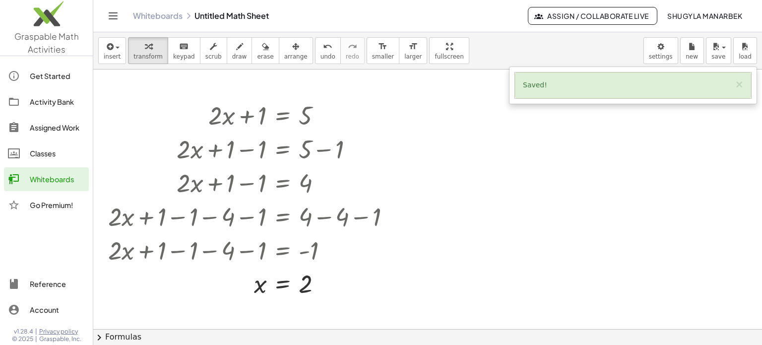
click at [112, 13] on icon "Toggle navigation" at bounding box center [113, 16] width 12 height 12
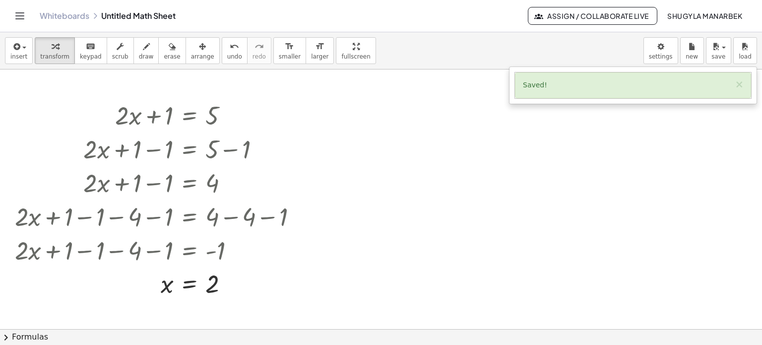
click at [20, 19] on icon "Toggle navigation" at bounding box center [20, 16] width 12 height 12
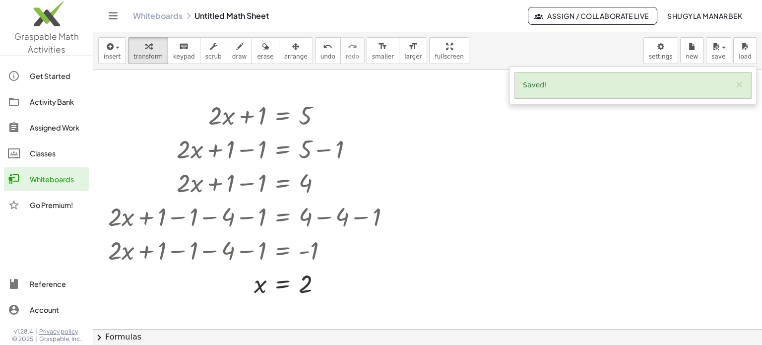
click at [48, 202] on div "Go Premium!" at bounding box center [57, 205] width 55 height 12
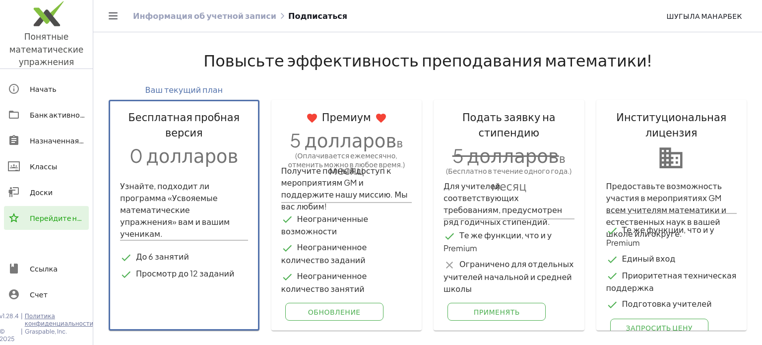
click at [439, 36] on div "Повысьте эффективность преподавания математики! Ваш текущий план Бесплатная про…" at bounding box center [428, 184] width 650 height 304
drag, startPoint x: 121, startPoint y: 19, endPoint x: 105, endPoint y: 14, distance: 16.6
click at [105, 14] on header "Информация об учетной записи Подписаться Шугыла Манарбек" at bounding box center [427, 16] width 669 height 32
click at [112, 15] on icon "Переключить навигацию" at bounding box center [113, 16] width 12 height 12
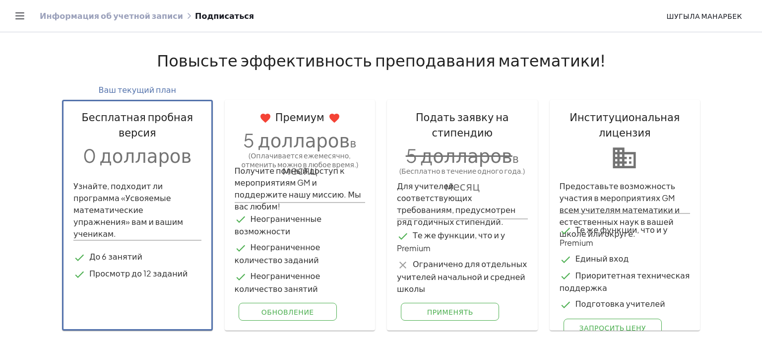
click at [754, 250] on main "Повысьте эффективность преподавания математики! Ваш текущий план Бесплатная про…" at bounding box center [381, 172] width 762 height 345
